Goal: Information Seeking & Learning: Understand process/instructions

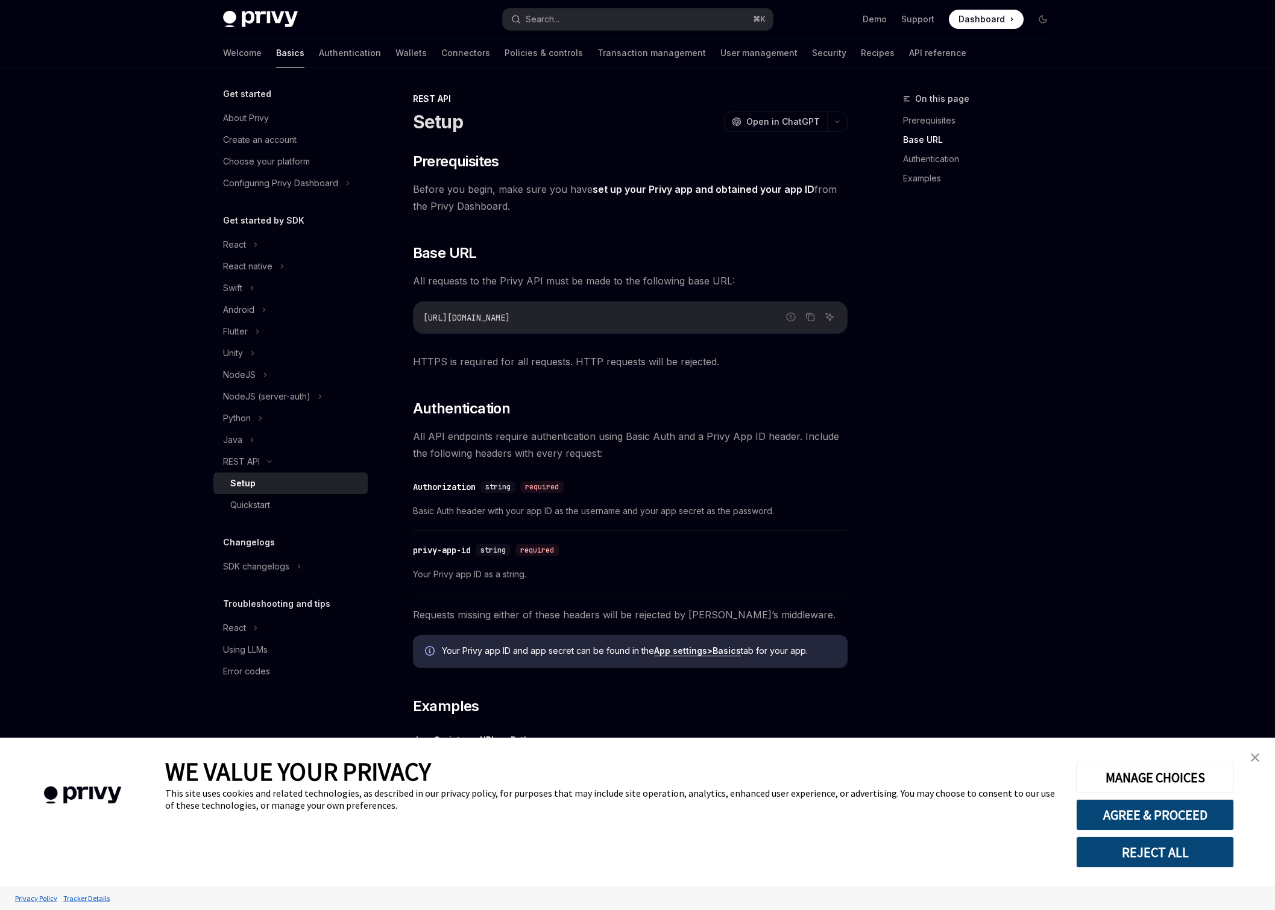
scroll to position [162, 0]
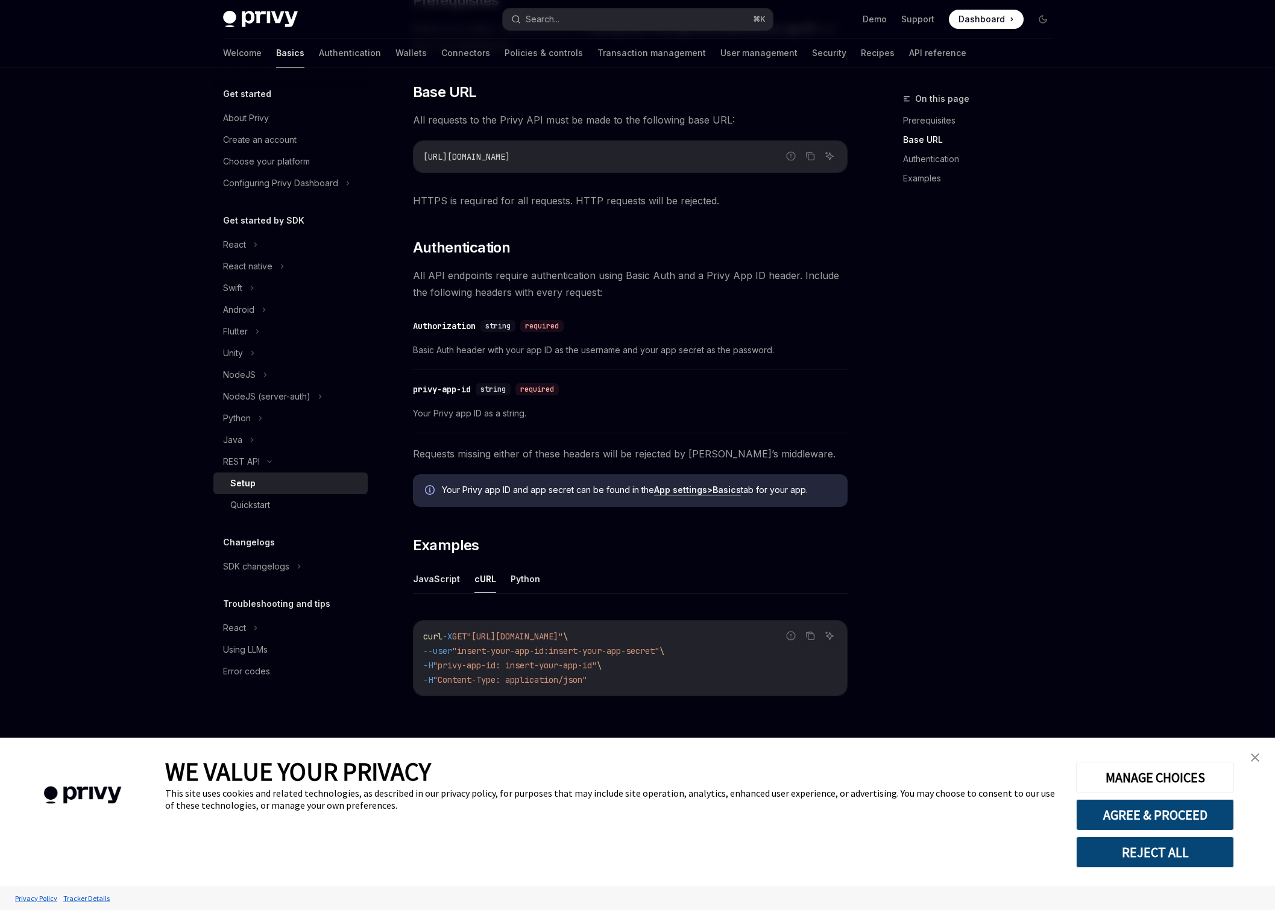
type textarea "*"
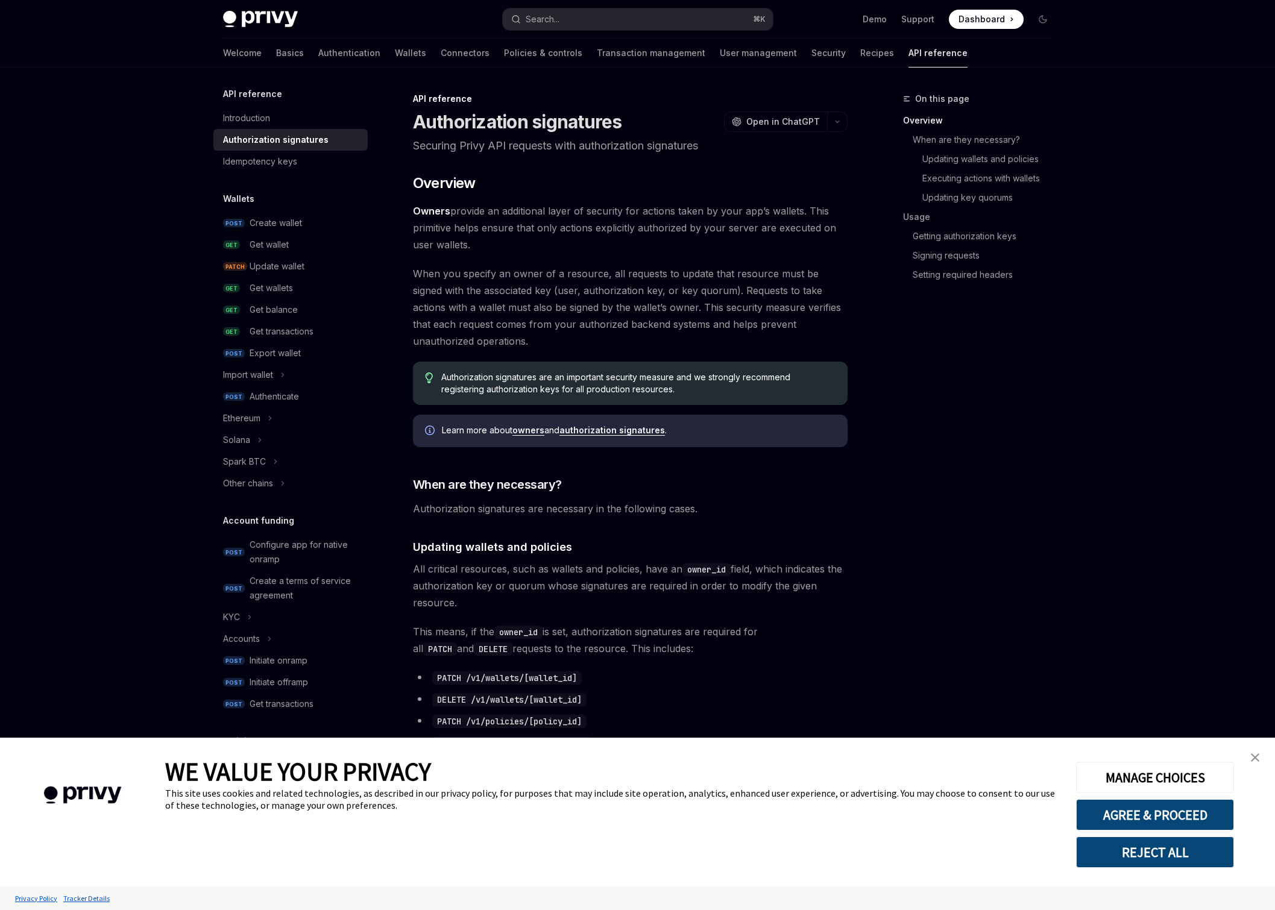
click at [1246, 753] on link "close banner" at bounding box center [1255, 758] width 24 height 24
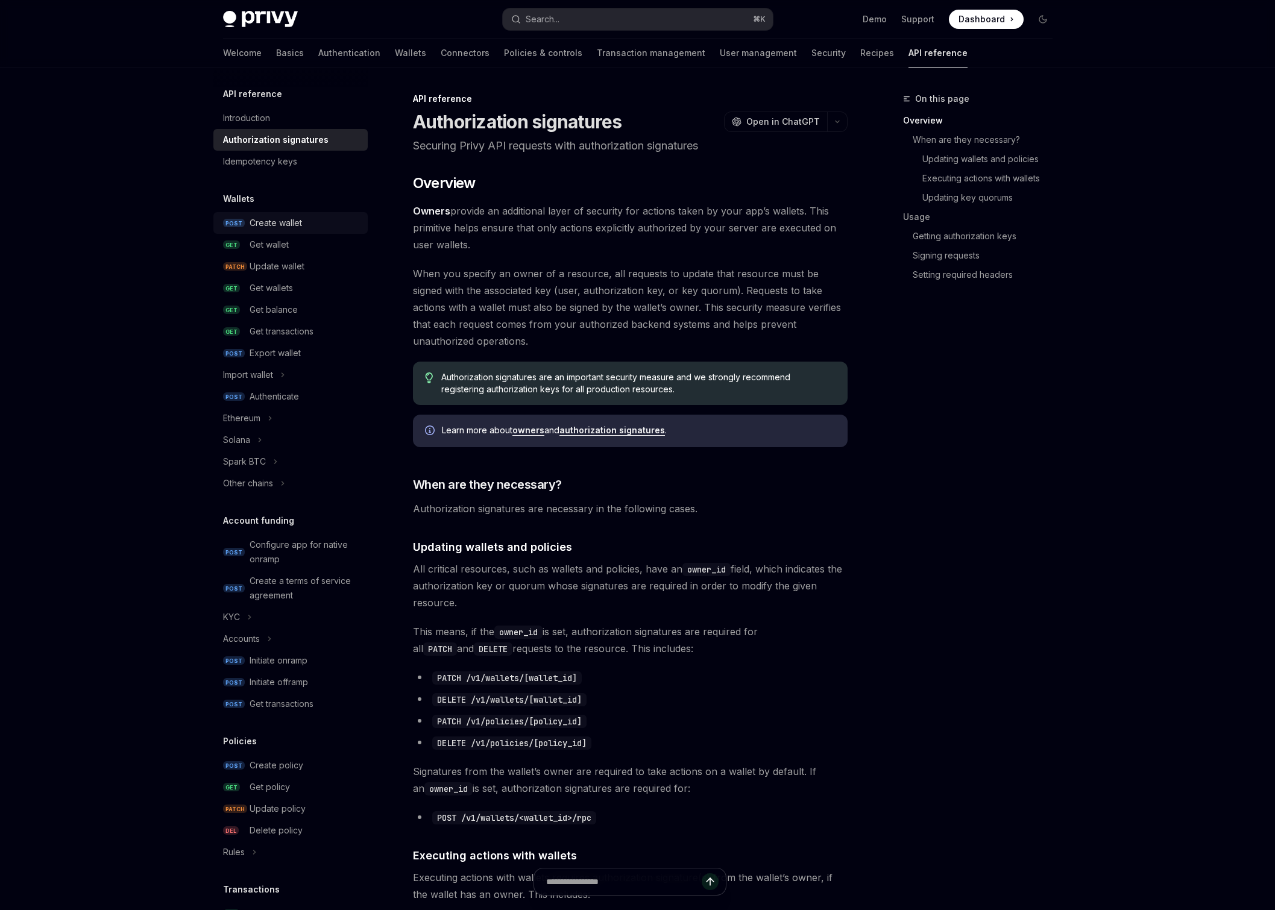
click at [282, 222] on div "Create wallet" at bounding box center [276, 223] width 52 height 14
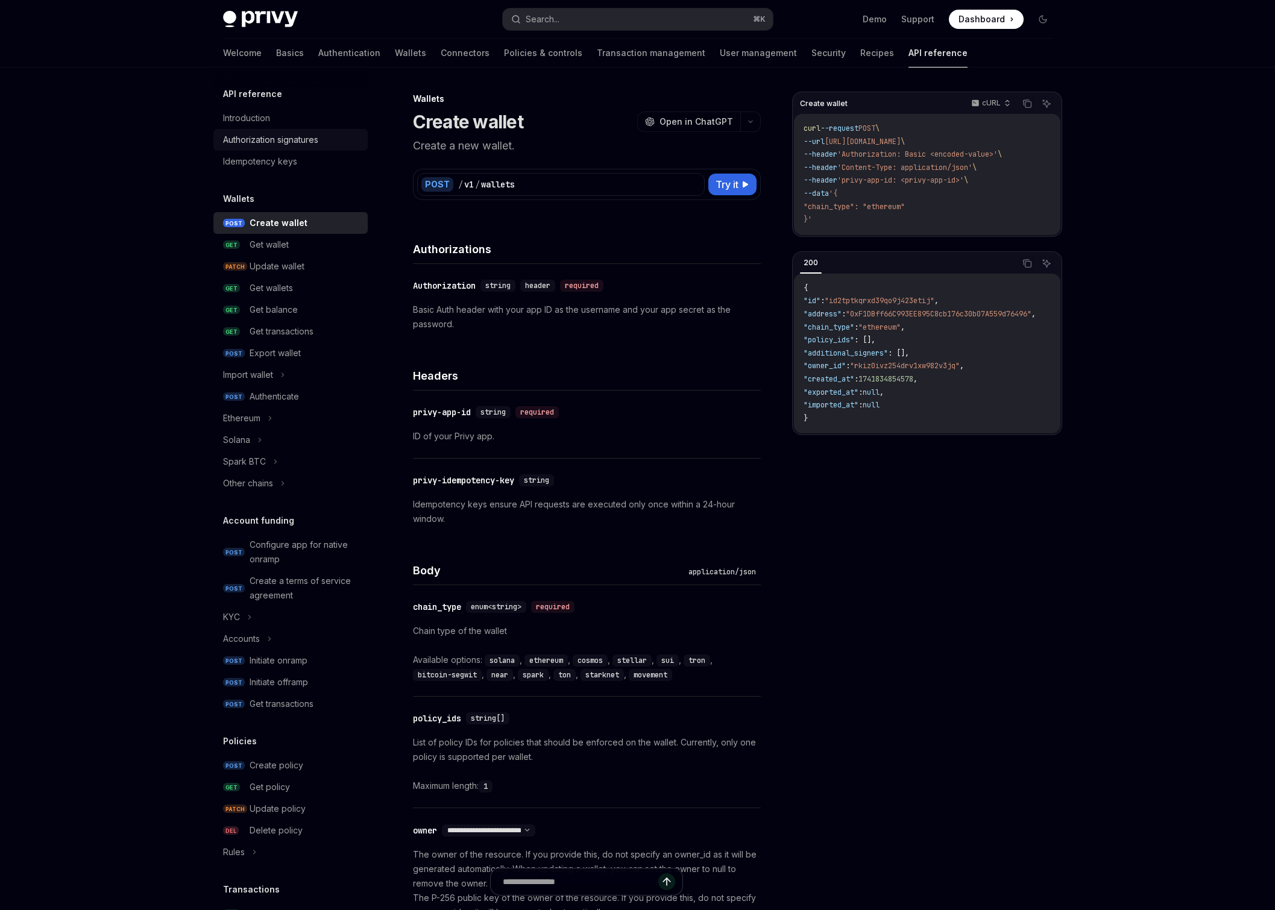
click at [279, 135] on div "Authorization signatures" at bounding box center [270, 140] width 95 height 14
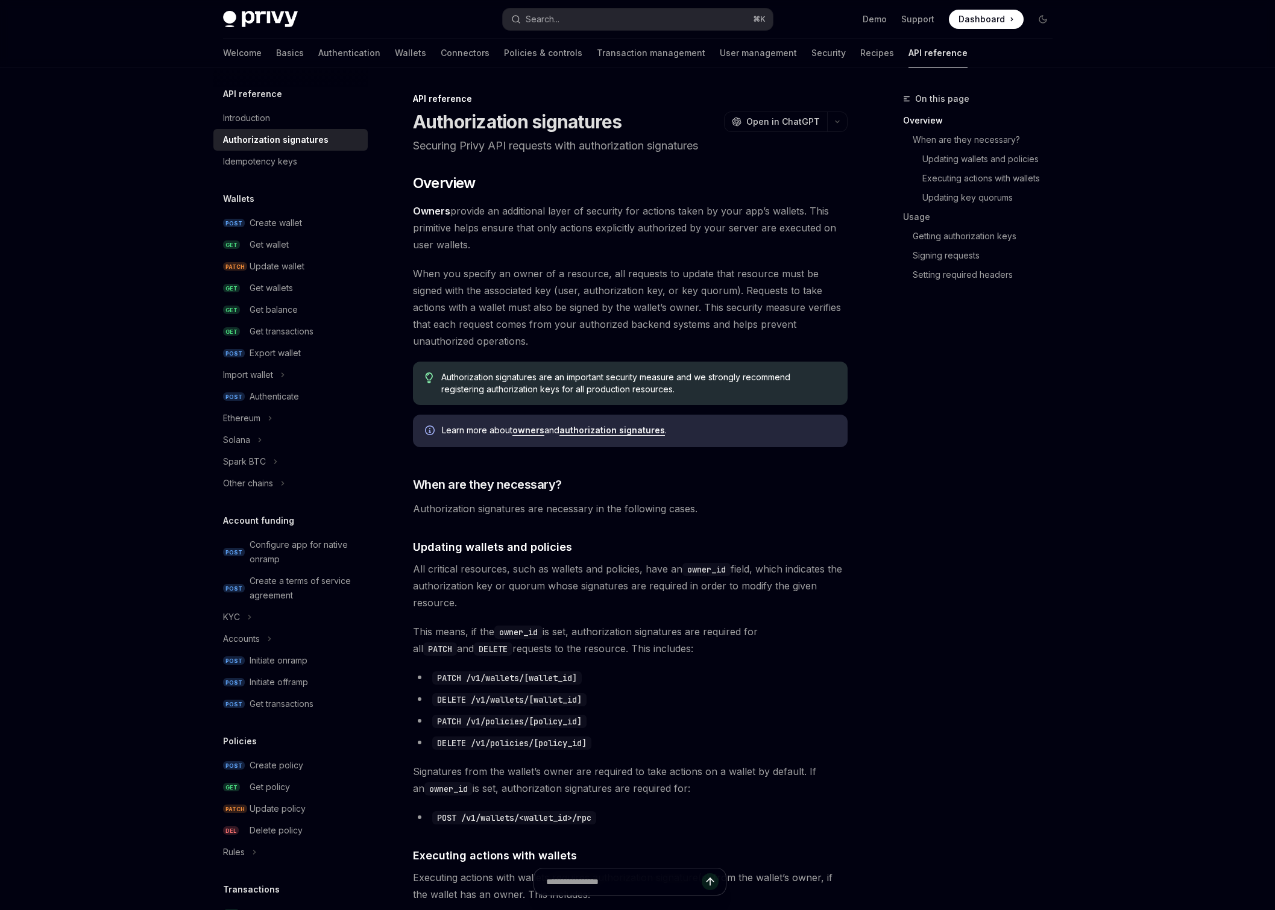
type textarea "*"
click at [588, 17] on button "Search... ⌘ K" at bounding box center [638, 19] width 270 height 22
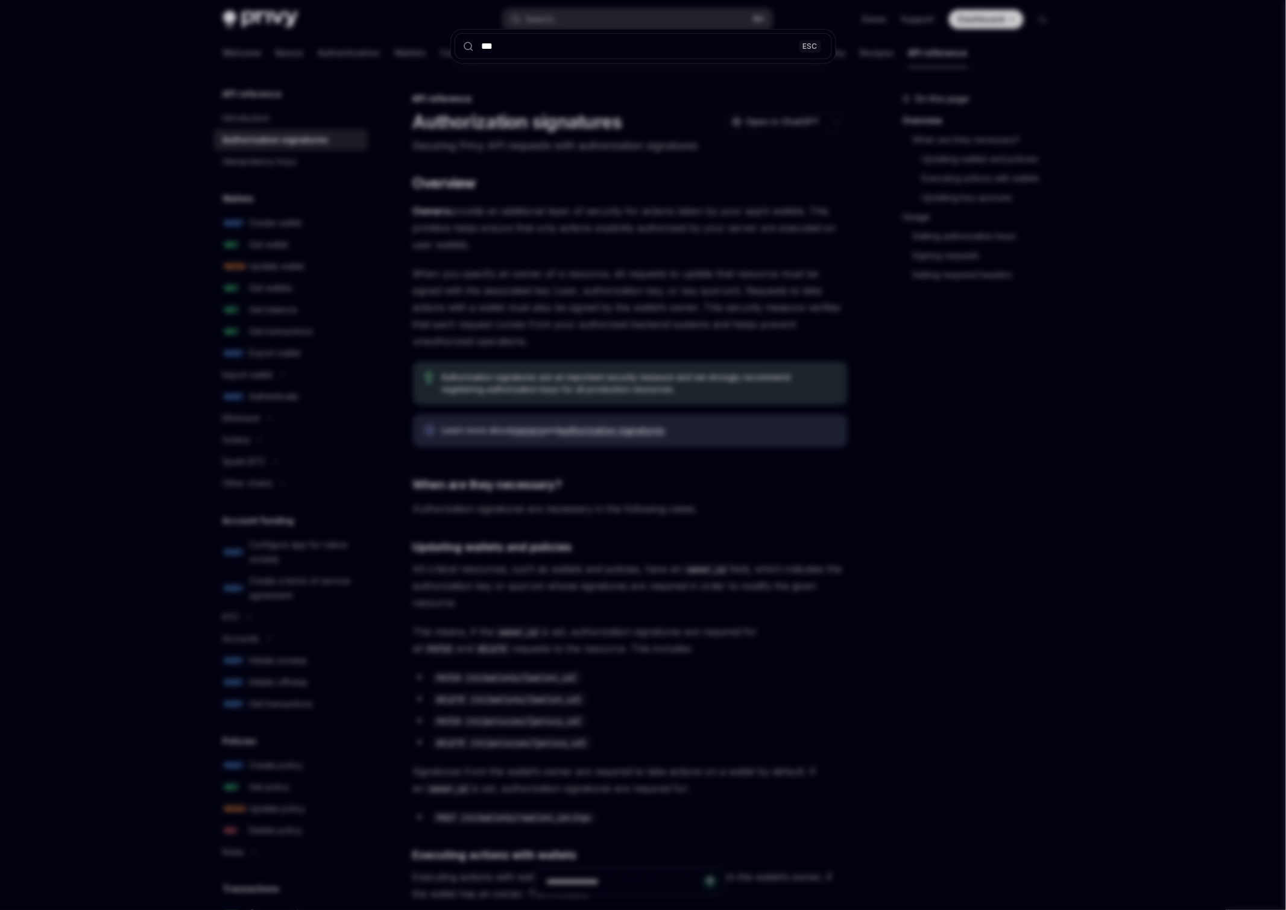
type input "****"
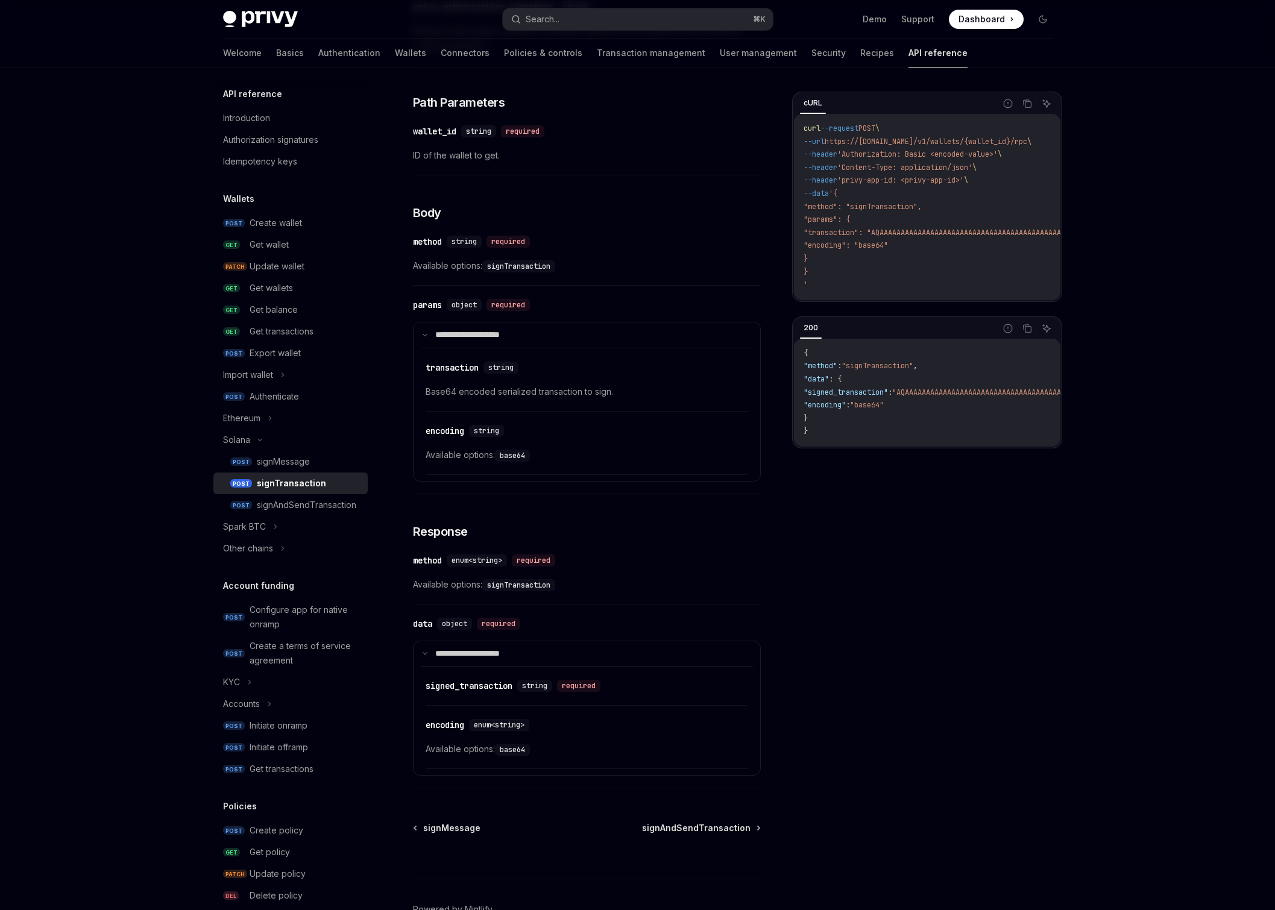
scroll to position [290, 0]
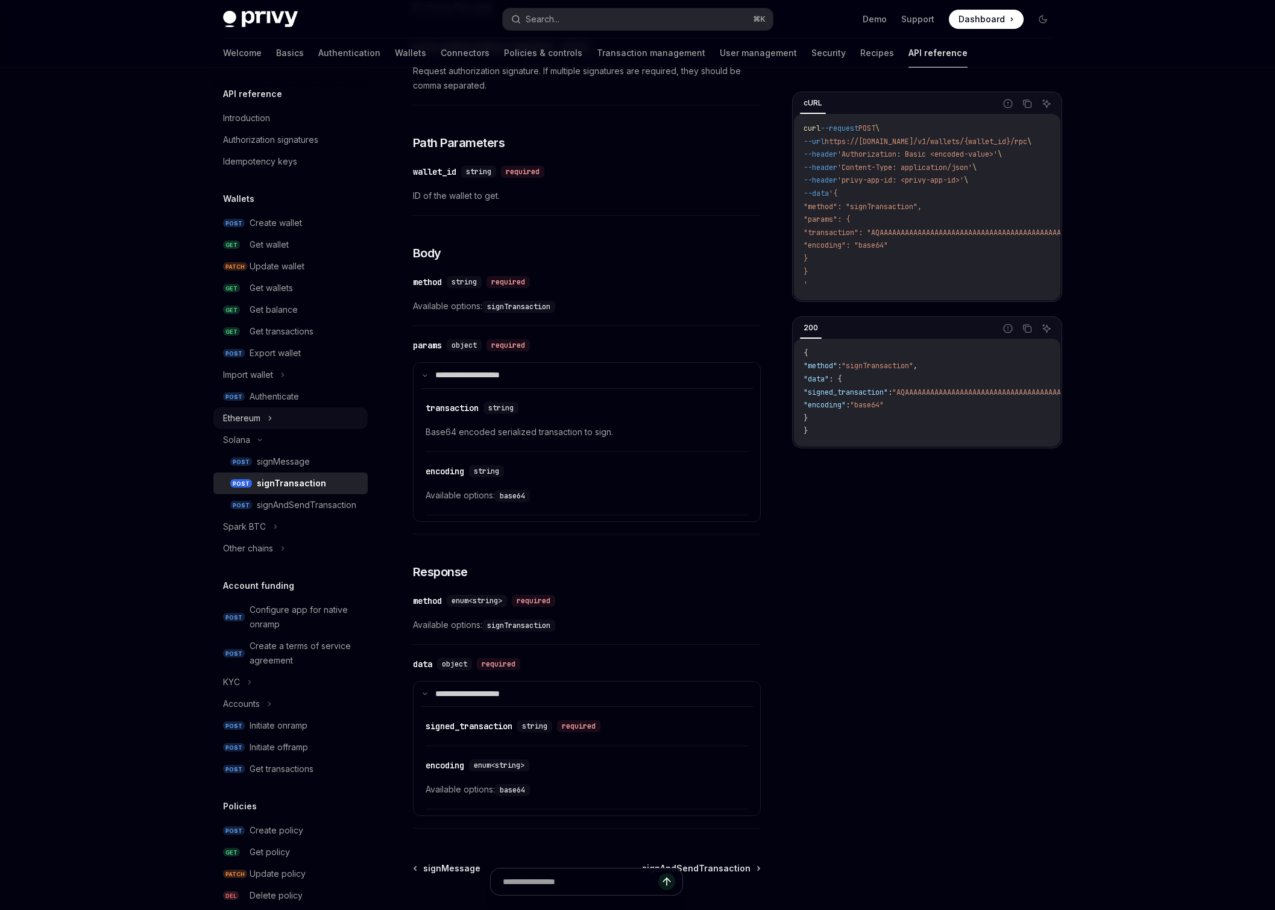
click at [263, 426] on div "Ethereum" at bounding box center [290, 419] width 154 height 22
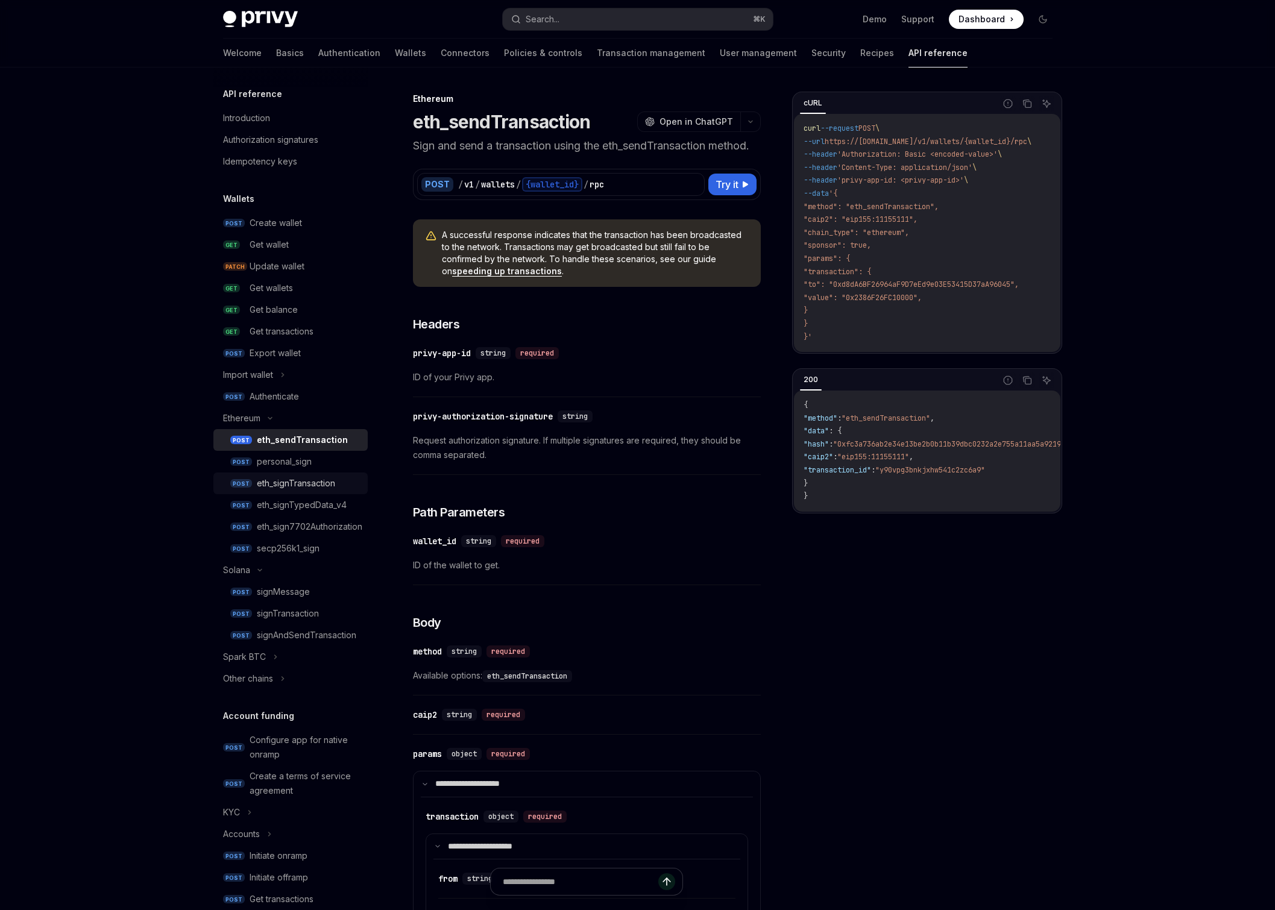
click at [300, 481] on div "eth_signTransaction" at bounding box center [296, 483] width 78 height 14
type textarea "*"
